Goal: Information Seeking & Learning: Learn about a topic

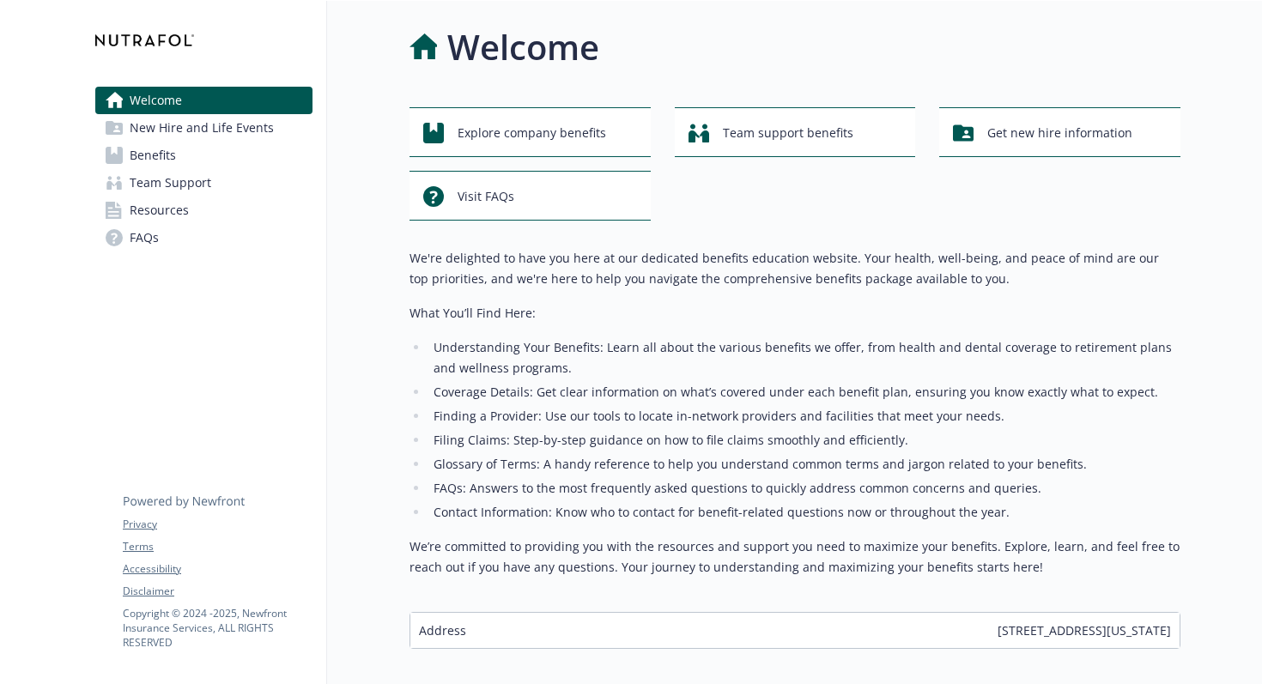
click at [213, 163] on link "Benefits" at bounding box center [203, 155] width 217 height 27
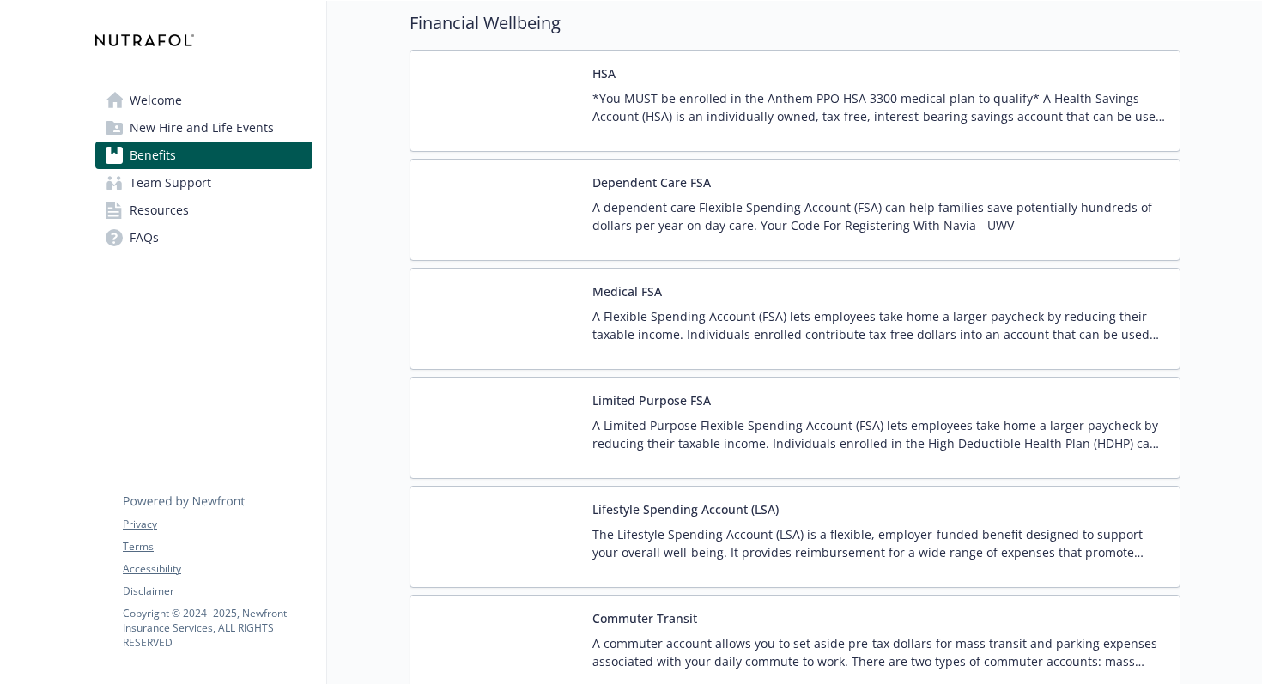
scroll to position [2737, 0]
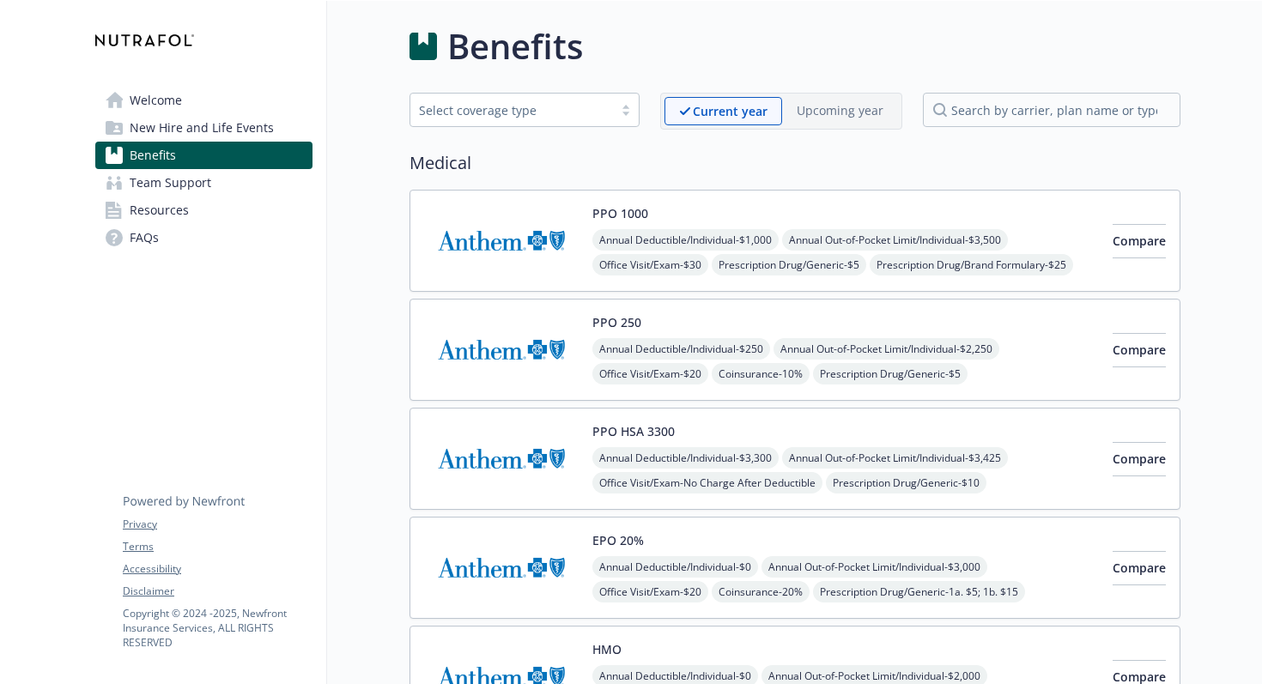
scroll to position [0, 0]
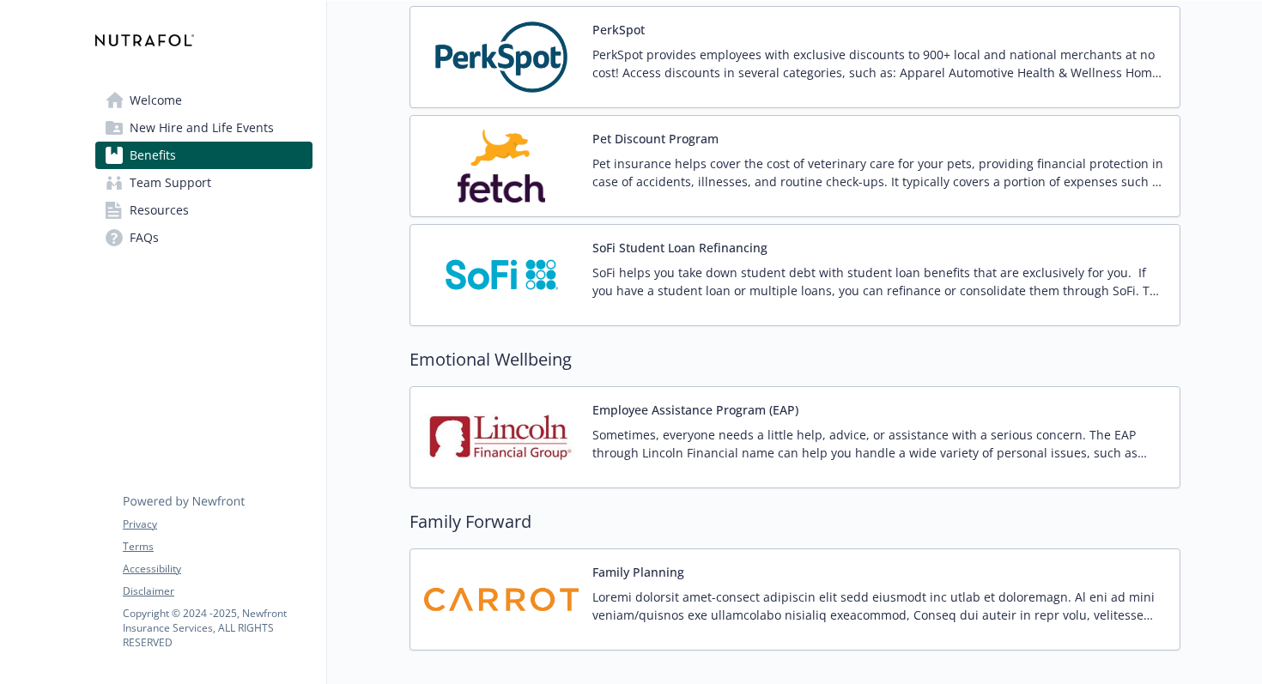
scroll to position [3320, 0]
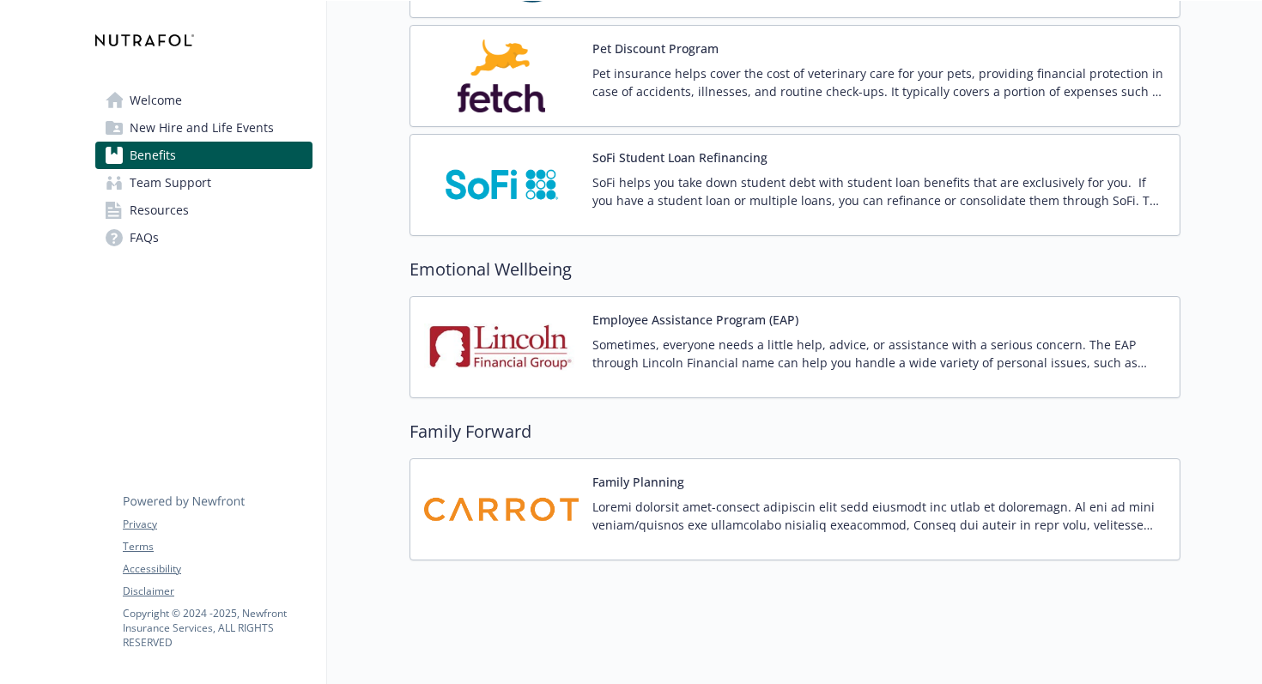
click at [161, 186] on span "Team Support" at bounding box center [171, 182] width 82 height 27
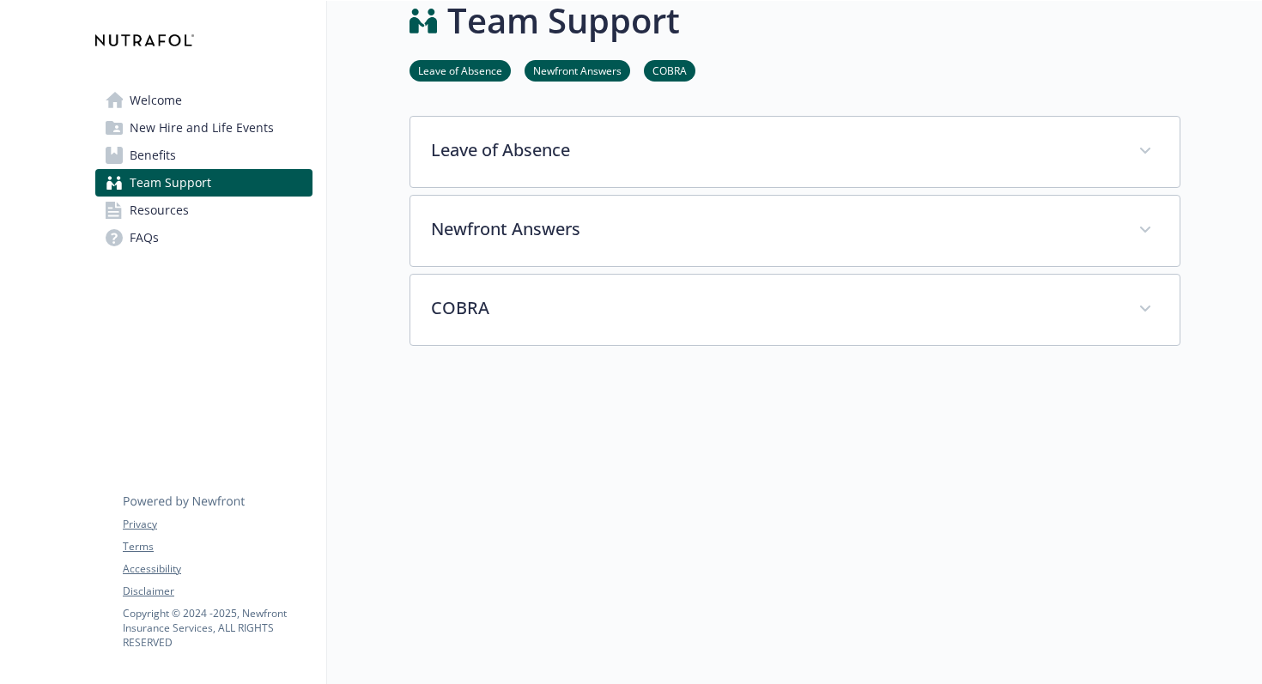
scroll to position [27, 0]
click at [194, 131] on span "New Hire and Life Events" at bounding box center [202, 127] width 144 height 27
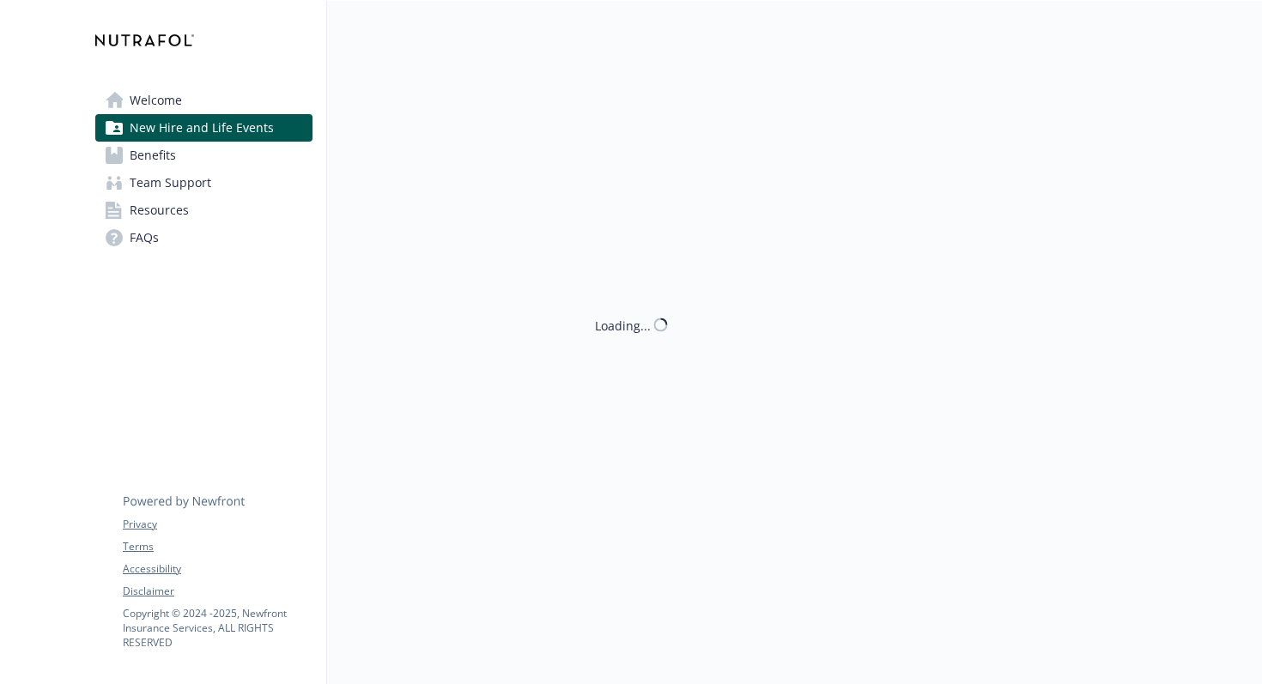
scroll to position [27, 0]
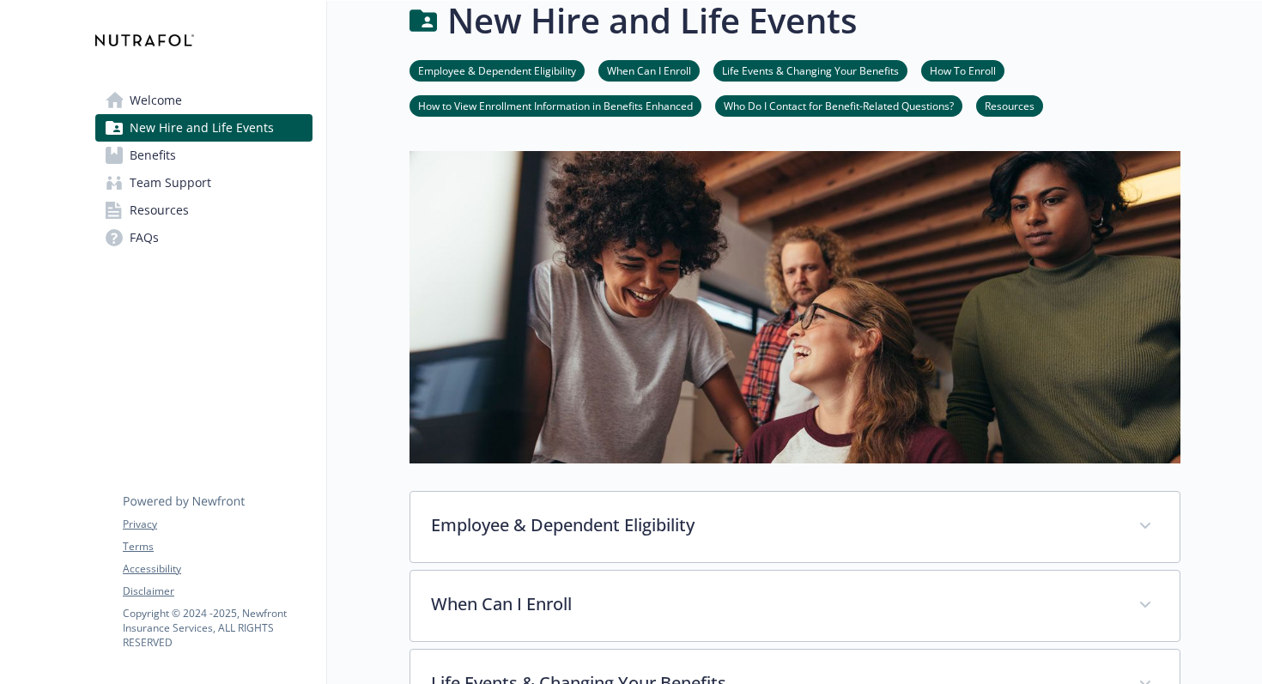
click at [200, 152] on link "Benefits" at bounding box center [203, 155] width 217 height 27
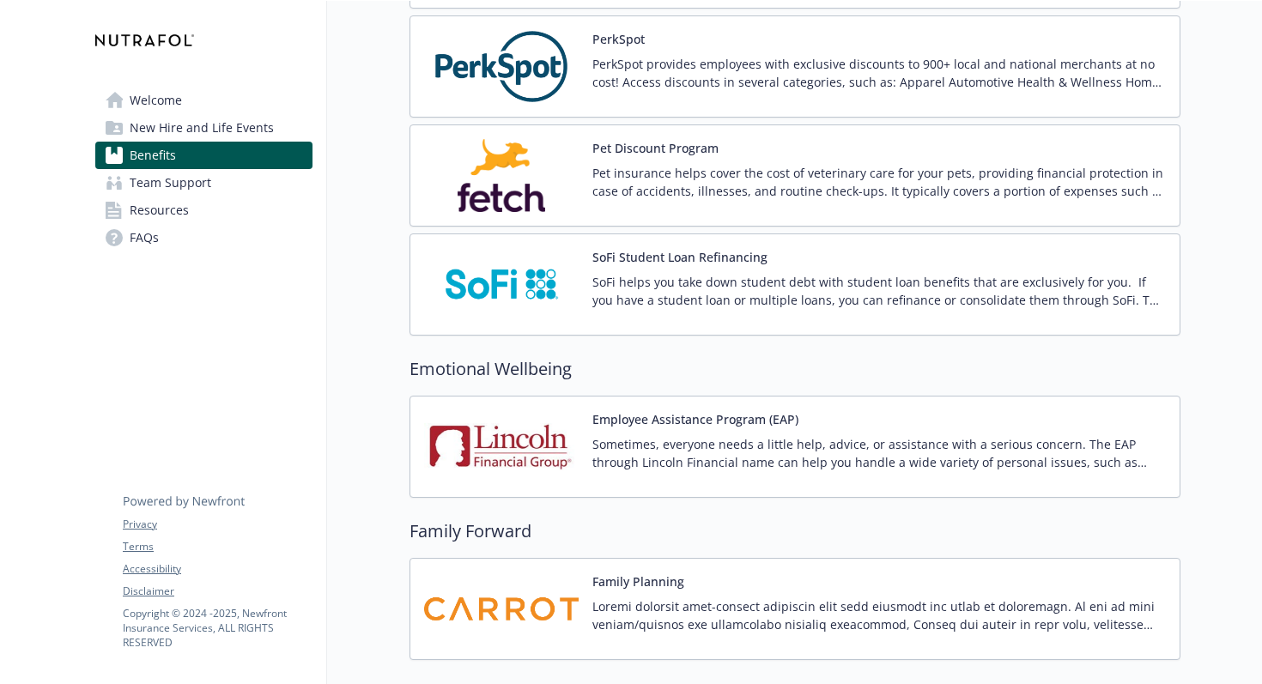
scroll to position [3320, 0]
